Goal: Navigation & Orientation: Find specific page/section

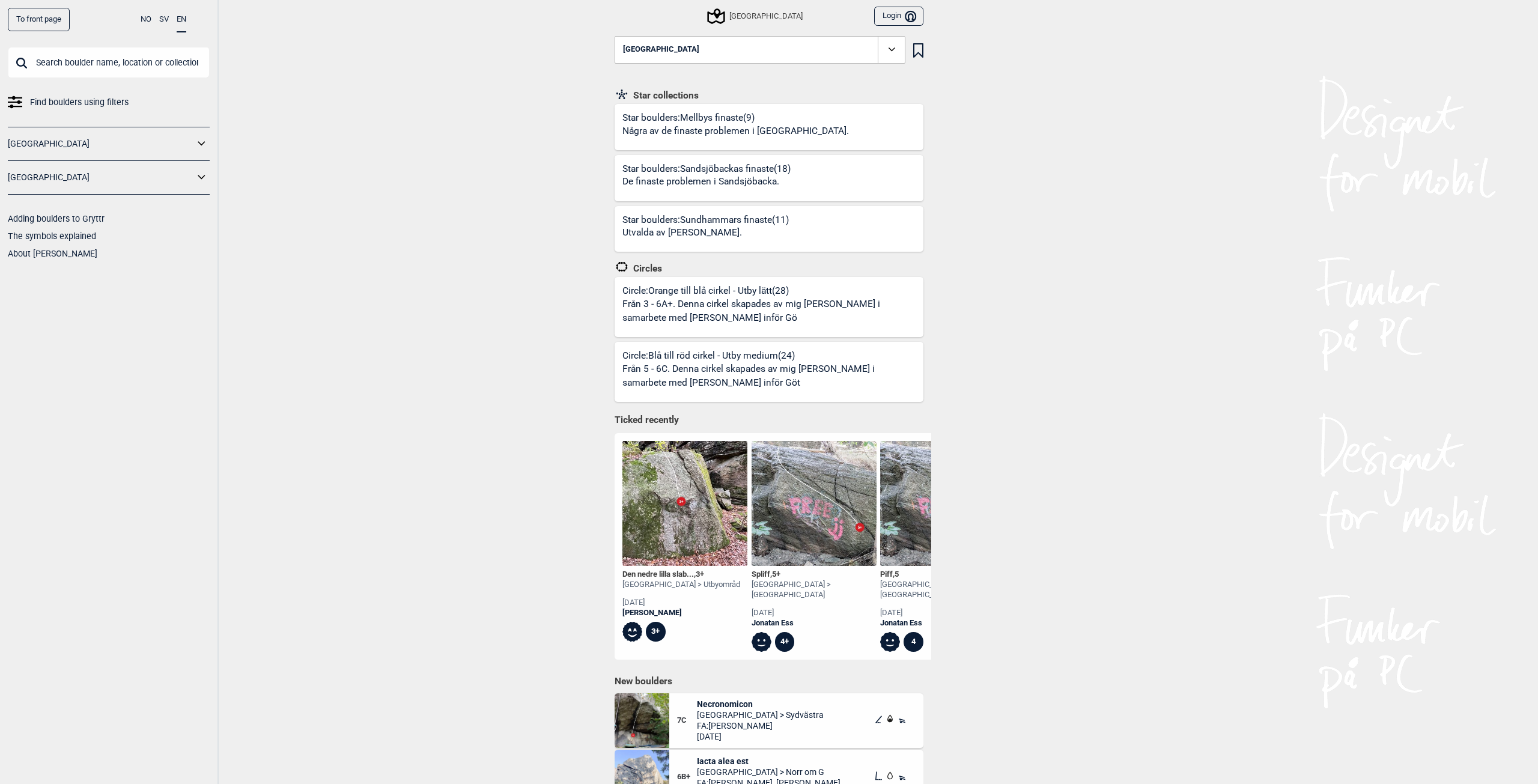
click at [26, 173] on link "[GEOGRAPHIC_DATA]" at bounding box center [101, 177] width 186 height 17
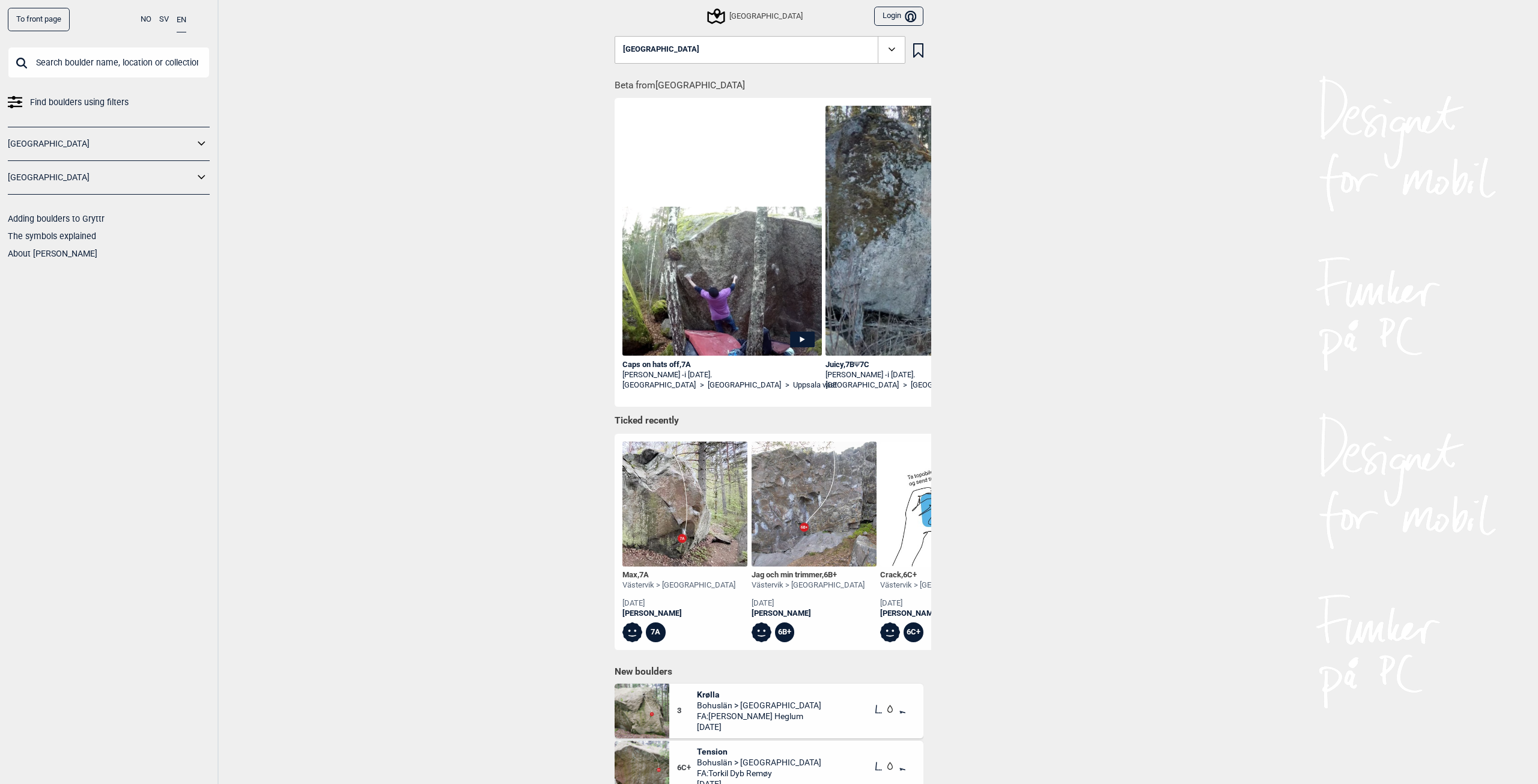
click at [199, 180] on icon at bounding box center [202, 177] width 15 height 17
click at [68, 217] on link "[GEOGRAPHIC_DATA]" at bounding box center [104, 221] width 179 height 17
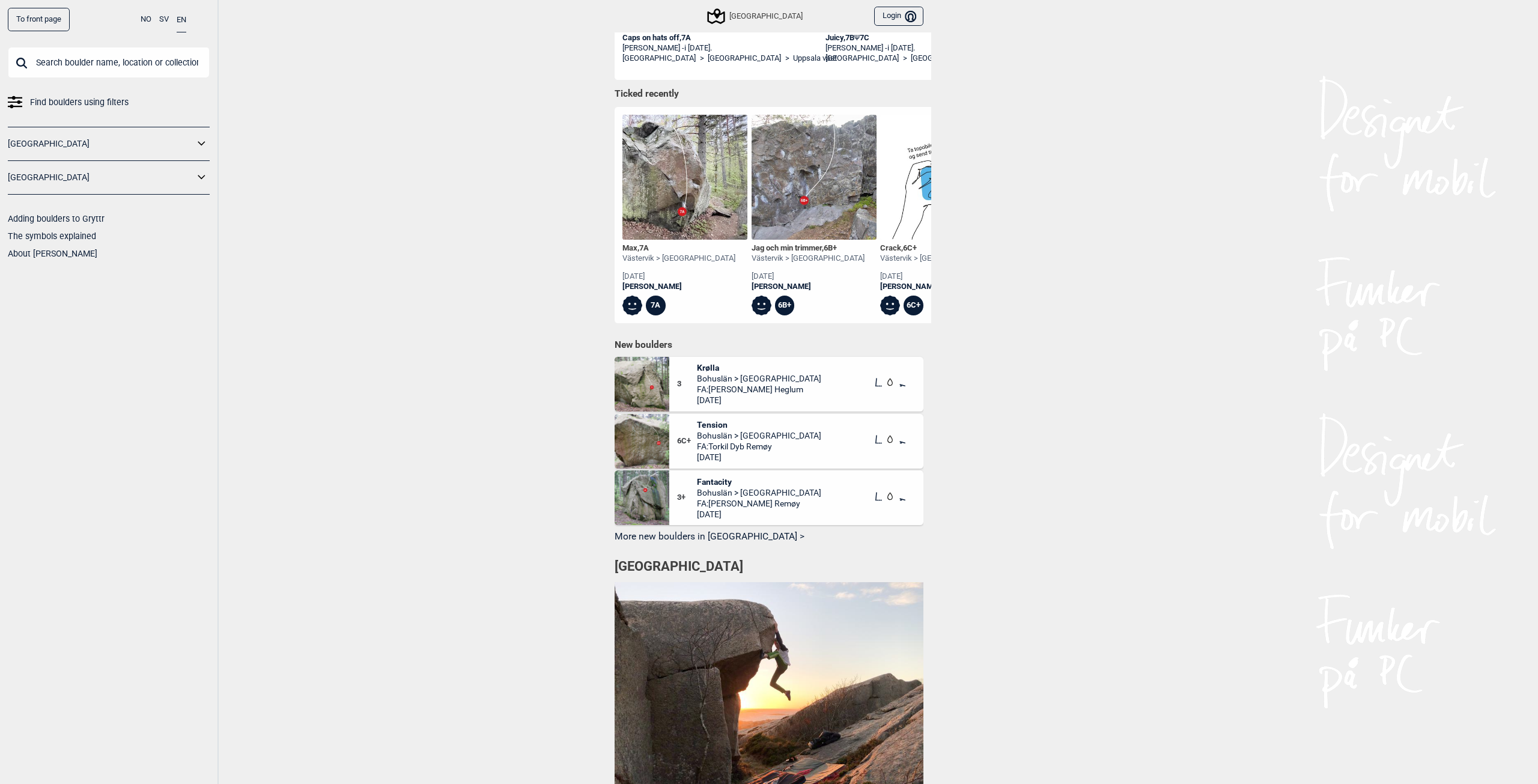
scroll to position [96, 0]
